Goal: Information Seeking & Learning: Learn about a topic

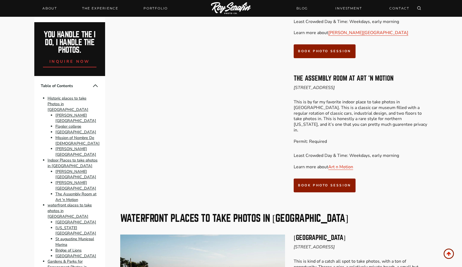
scroll to position [1241, 0]
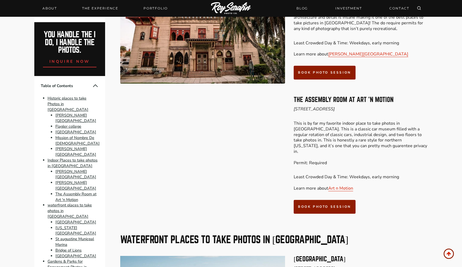
scroll to position [1214, 0]
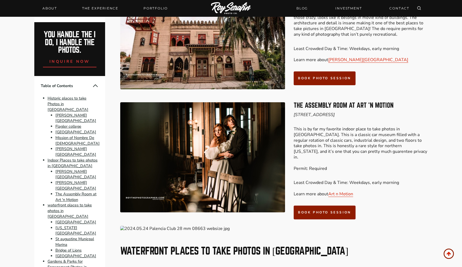
click at [338, 102] on h3 "The Assembly Room at Art ‘n Motion" at bounding box center [361, 105] width 134 height 6
click at [336, 191] on link "Art n Motion" at bounding box center [341, 194] width 25 height 6
click at [180, 102] on img at bounding box center [202, 157] width 165 height 110
click at [122, 102] on img at bounding box center [202, 157] width 165 height 110
click at [166, 102] on img at bounding box center [202, 157] width 165 height 110
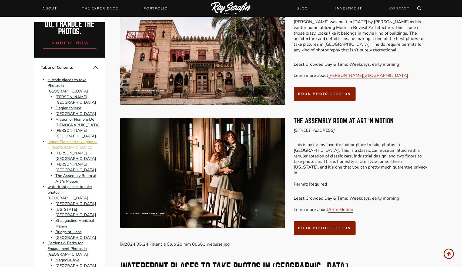
scroll to position [20, 0]
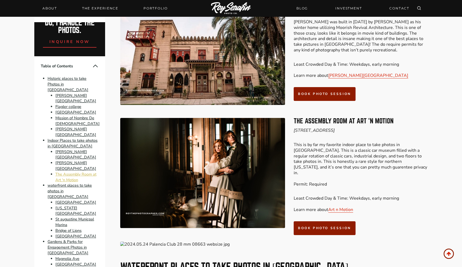
click at [71, 171] on link "The Assembly Room at Art 'n Motion" at bounding box center [75, 176] width 41 height 11
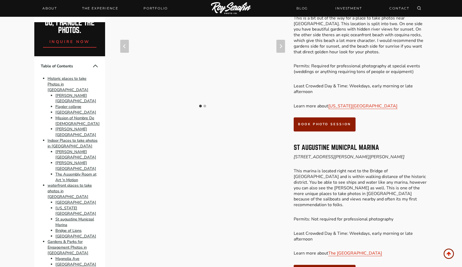
scroll to position [1630, 0]
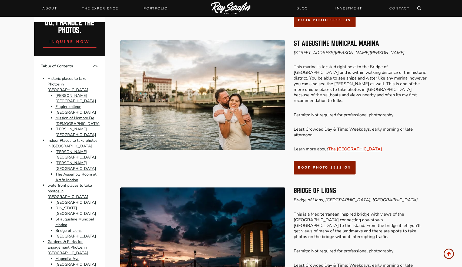
scroll to position [1739, 0]
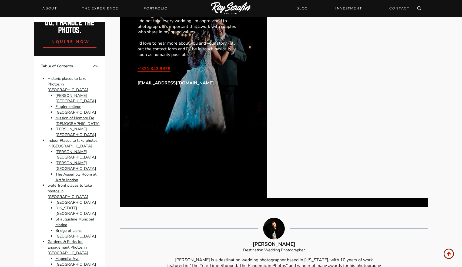
scroll to position [4092, 0]
